Goal: Check status: Check status

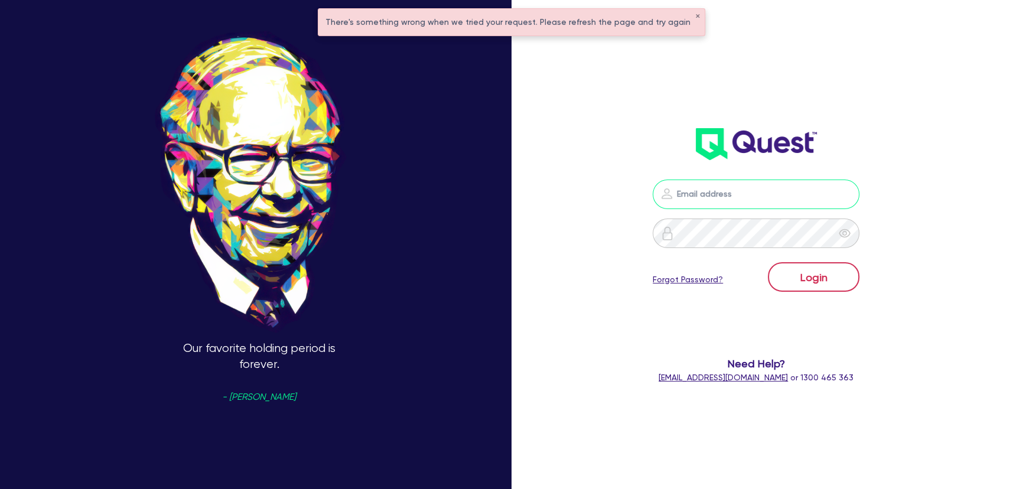
type input "[PERSON_NAME][EMAIL_ADDRESS][PERSON_NAME][DOMAIN_NAME]"
click at [803, 285] on button "Login" at bounding box center [814, 277] width 92 height 30
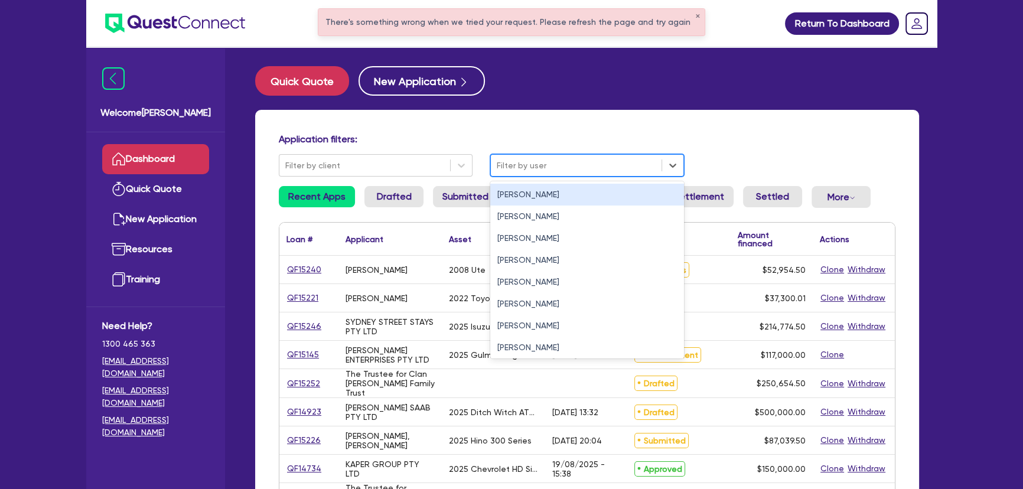
click at [516, 171] on div at bounding box center [576, 165] width 159 height 15
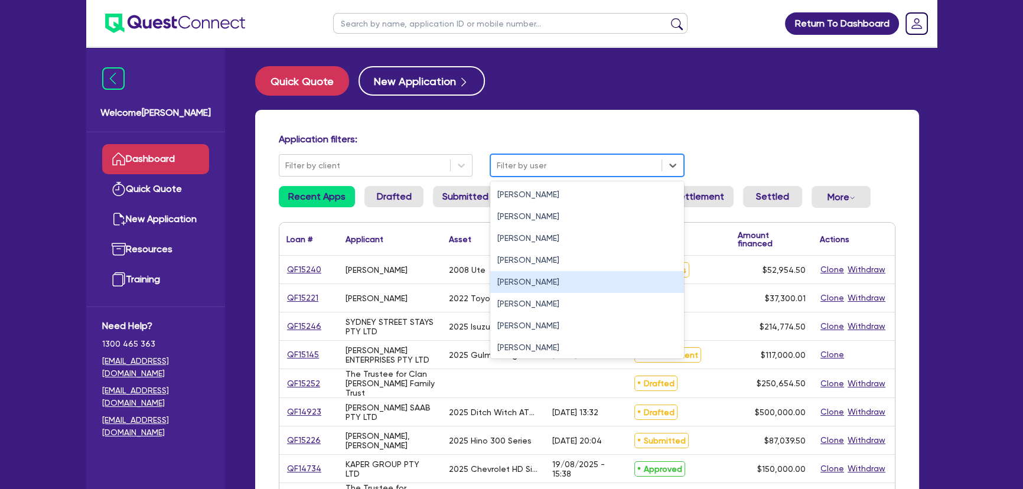
click at [513, 278] on div "[PERSON_NAME]" at bounding box center [587, 282] width 194 height 22
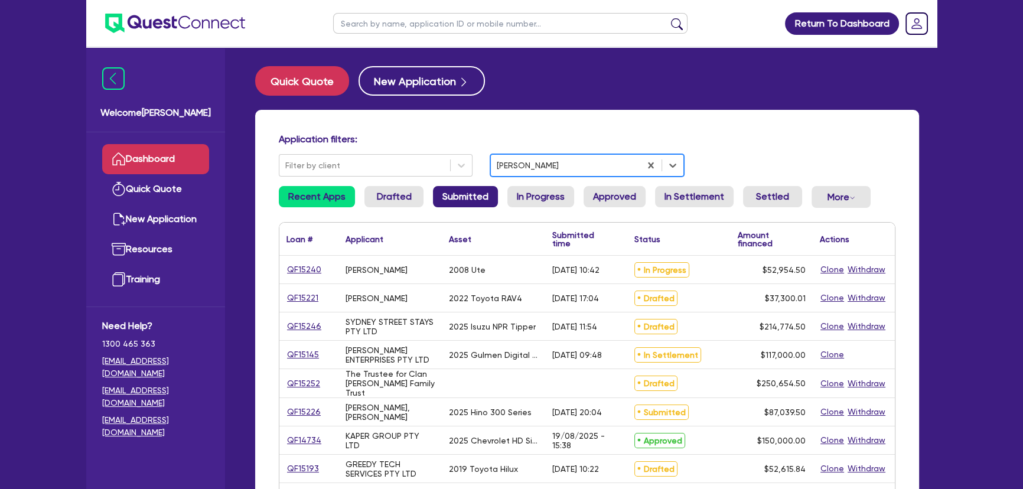
click at [454, 203] on link "Submitted" at bounding box center [465, 196] width 65 height 21
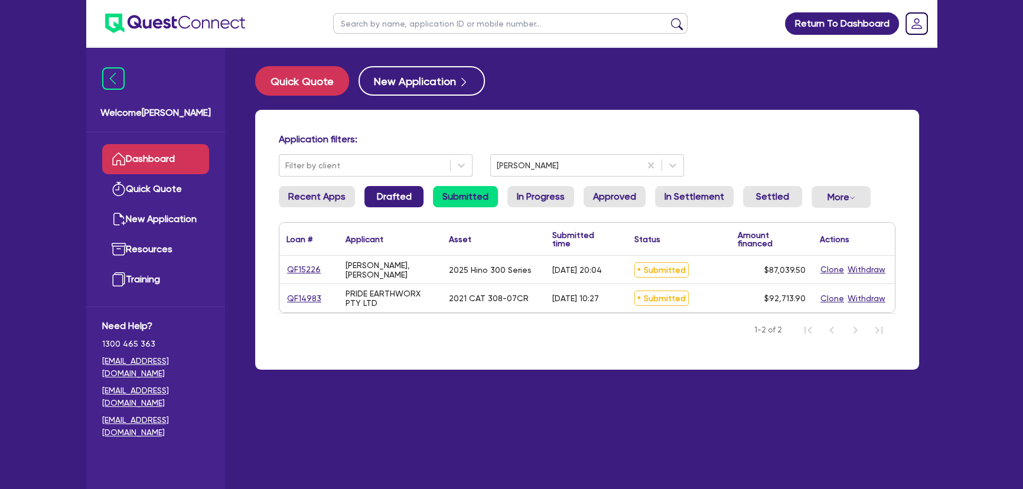
click at [390, 203] on link "Drafted" at bounding box center [393, 196] width 59 height 21
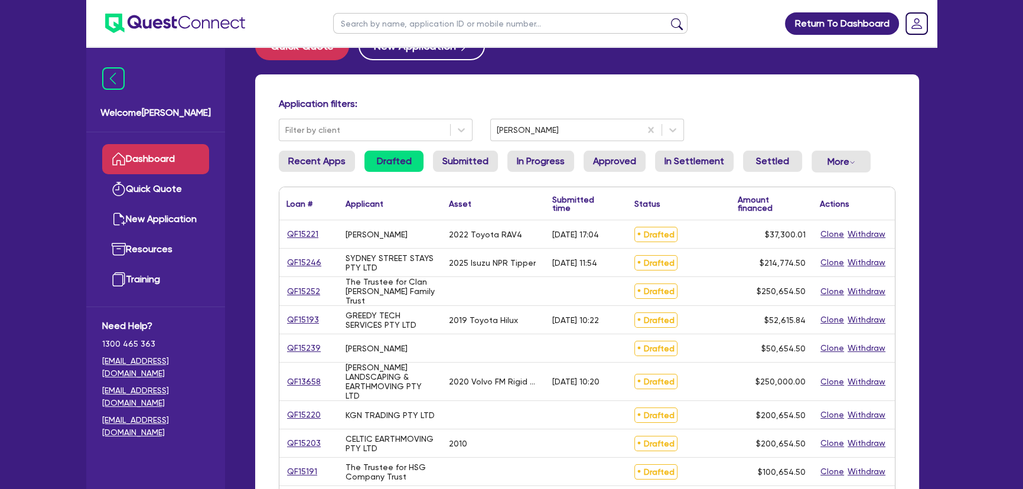
scroll to position [53, 0]
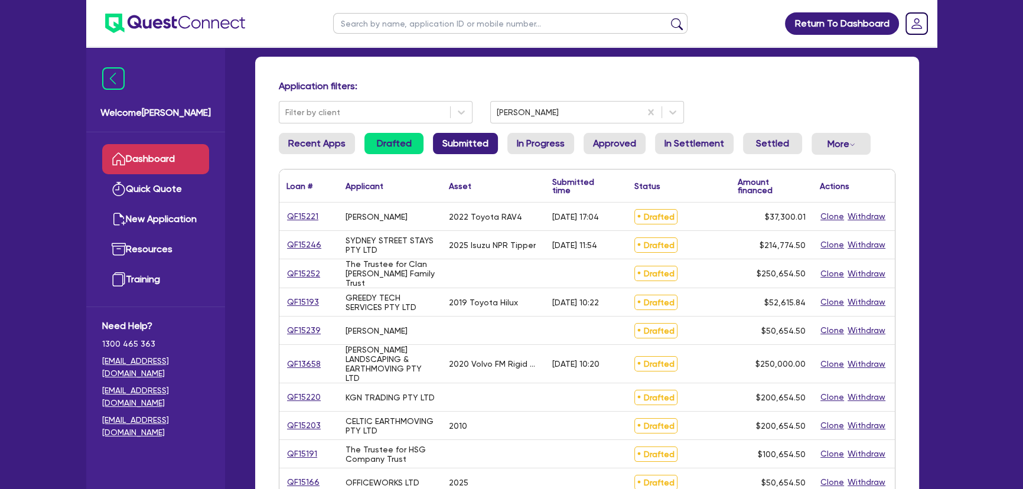
click at [483, 152] on link "Submitted" at bounding box center [465, 143] width 65 height 21
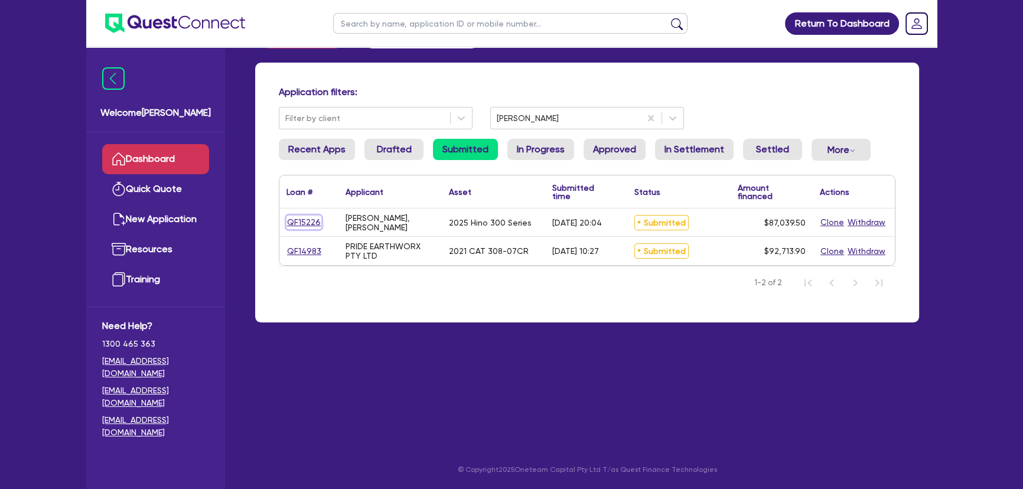
click at [296, 227] on link "QF15226" at bounding box center [304, 223] width 35 height 14
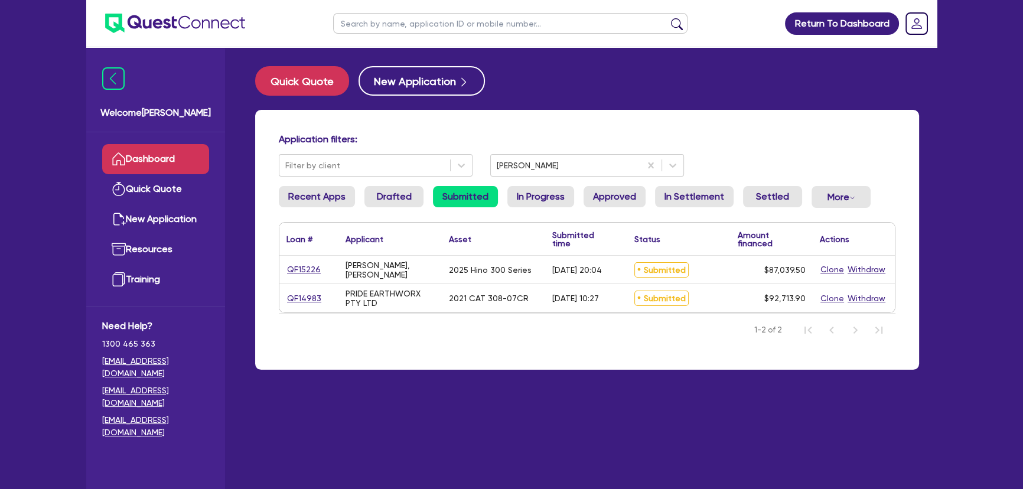
select select "PRIMARY_ASSETS"
select select "HEAVY_TRUCKS"
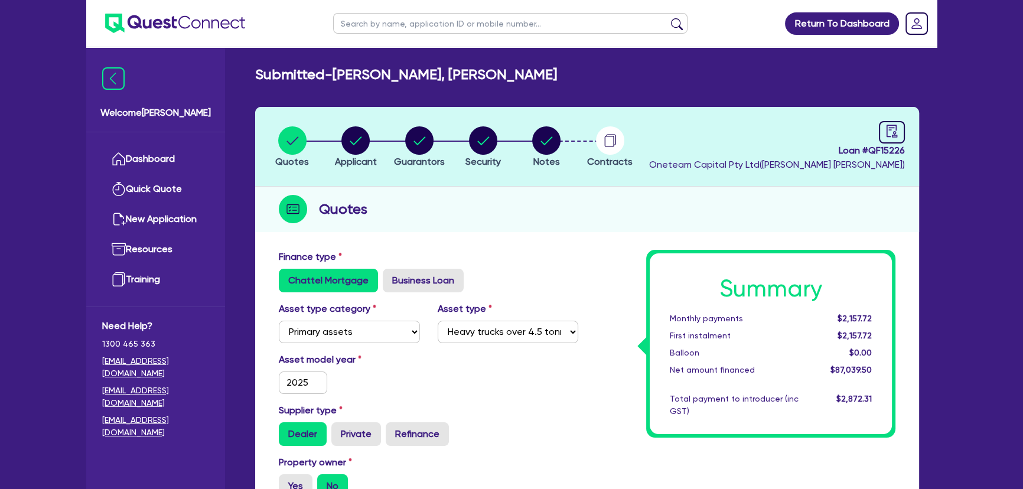
click at [208, 22] on img at bounding box center [175, 23] width 140 height 19
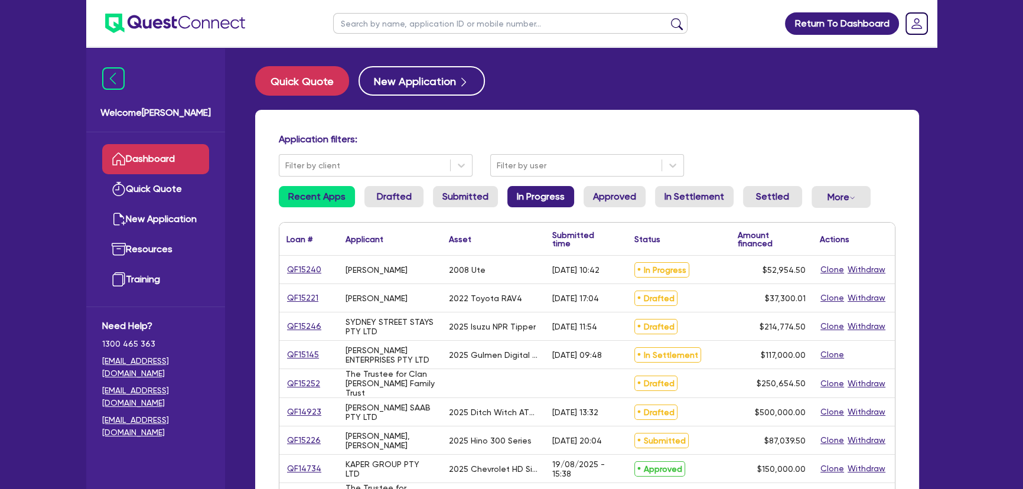
click at [543, 195] on link "In Progress" at bounding box center [540, 196] width 67 height 21
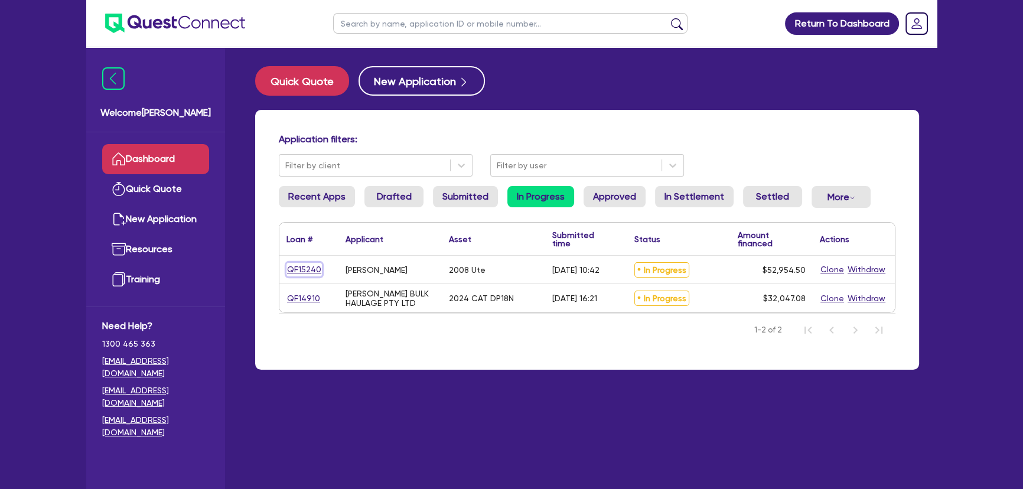
click at [310, 272] on link "QF15240" at bounding box center [304, 270] width 35 height 14
select select "CARS_AND_LIGHT_TRUCKS"
select select "PASSENGER_VEHICLES"
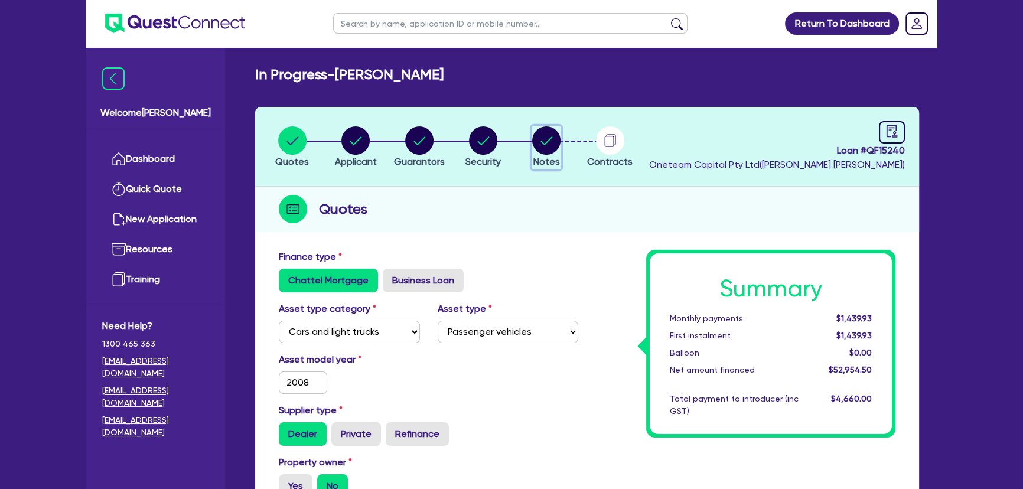
click at [534, 152] on icon "button" at bounding box center [546, 140] width 28 height 28
select select "Quest Finance - Own Book"
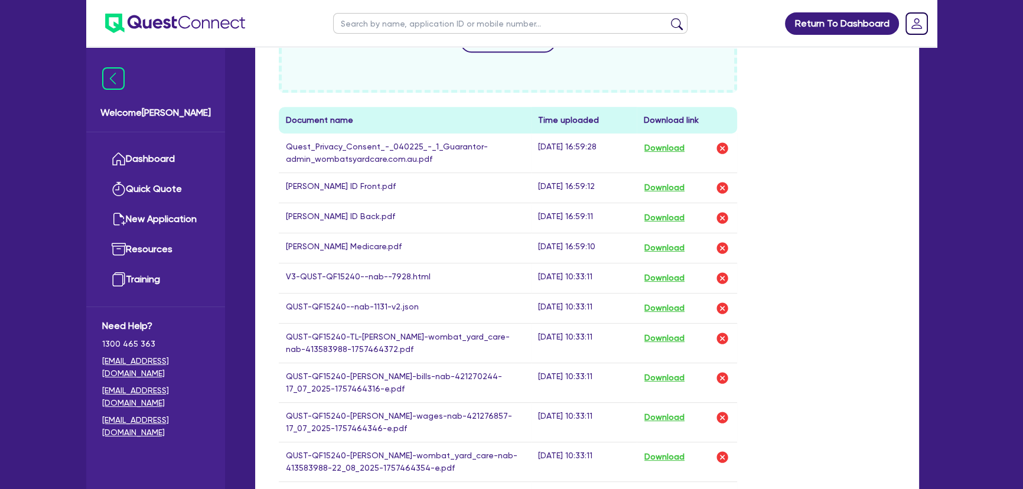
scroll to position [698, 0]
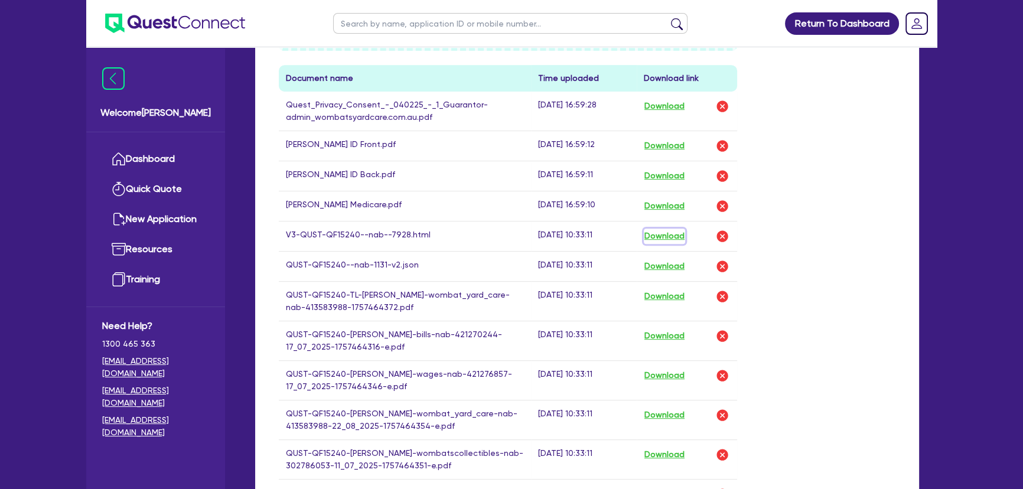
click at [677, 234] on button "Download" at bounding box center [664, 236] width 41 height 15
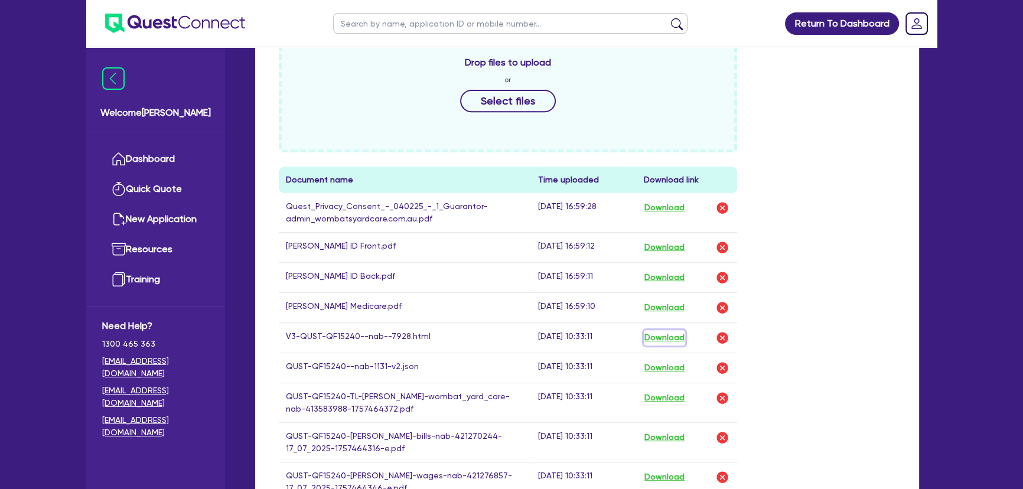
scroll to position [537, 0]
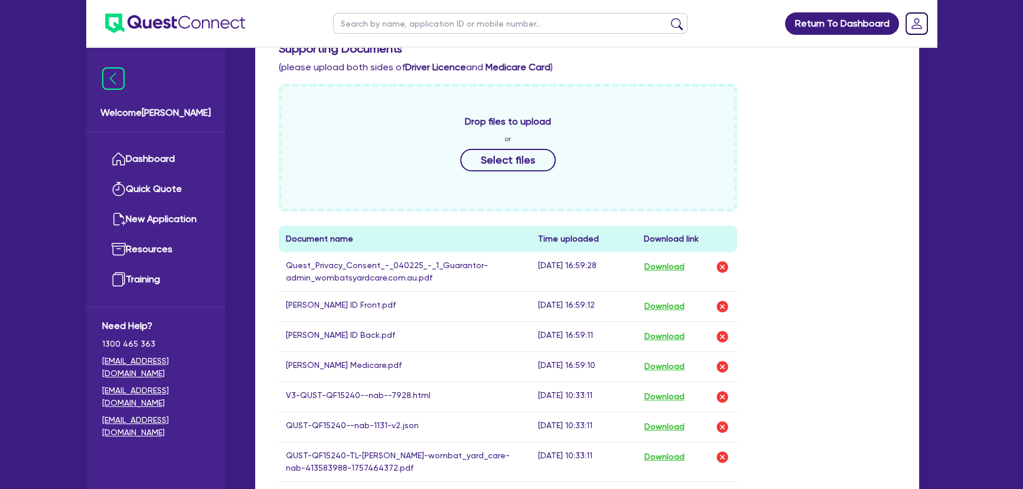
click at [176, 28] on img at bounding box center [175, 23] width 140 height 19
